Goal: Transaction & Acquisition: Purchase product/service

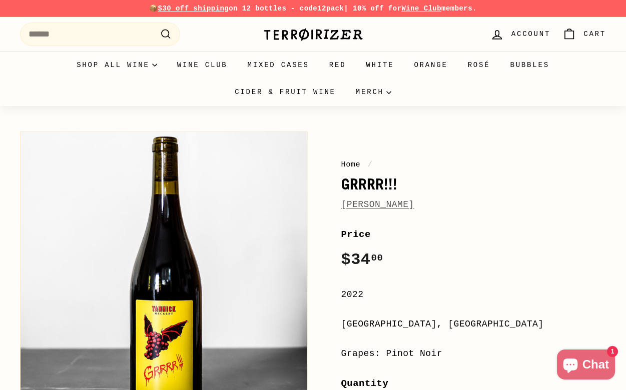
click at [395, 204] on link "[PERSON_NAME]" at bounding box center [377, 205] width 73 height 10
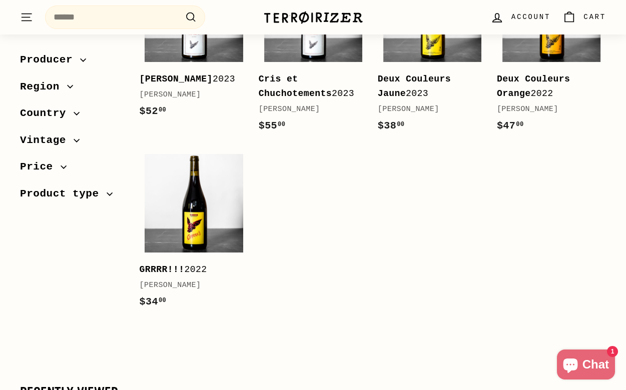
scroll to position [193, 0]
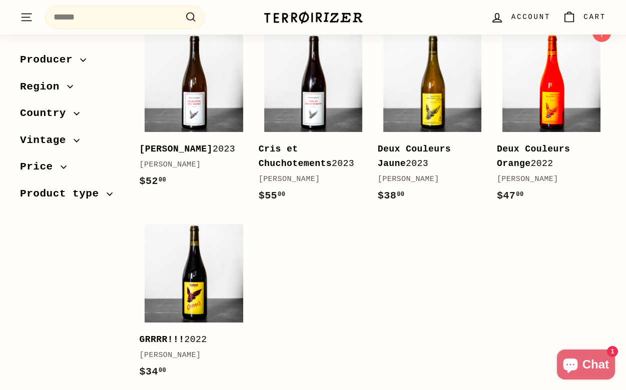
click at [547, 88] on img at bounding box center [551, 83] width 98 height 98
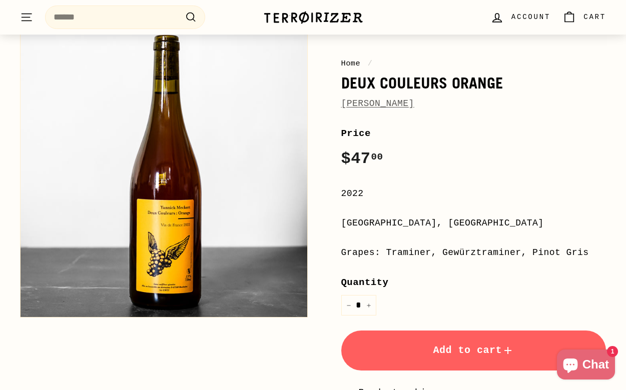
scroll to position [105, 0]
